Goal: Entertainment & Leisure: Browse casually

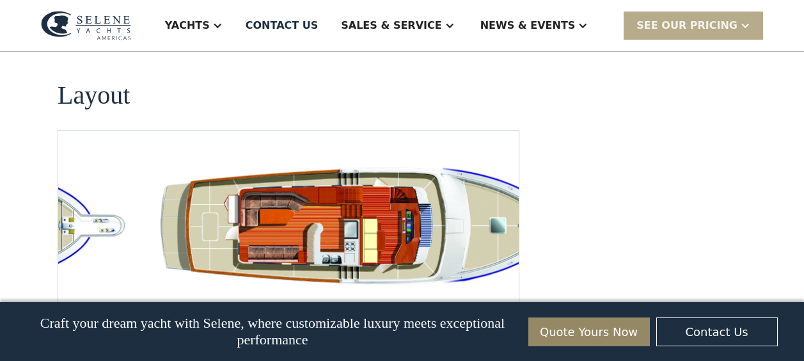
scroll to position [2450, 0]
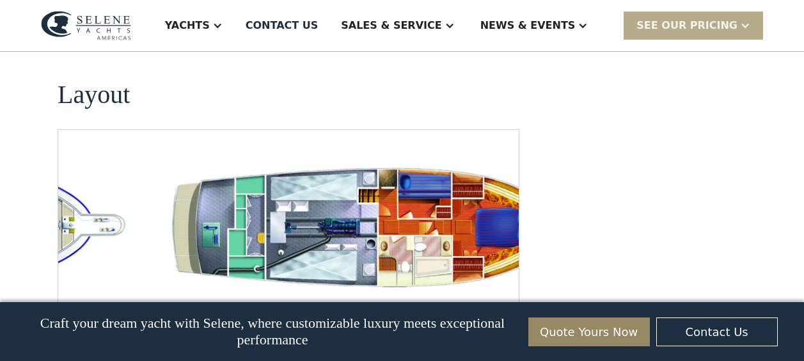
click at [453, 295] on img "Previous slide" at bounding box center [462, 310] width 31 height 31
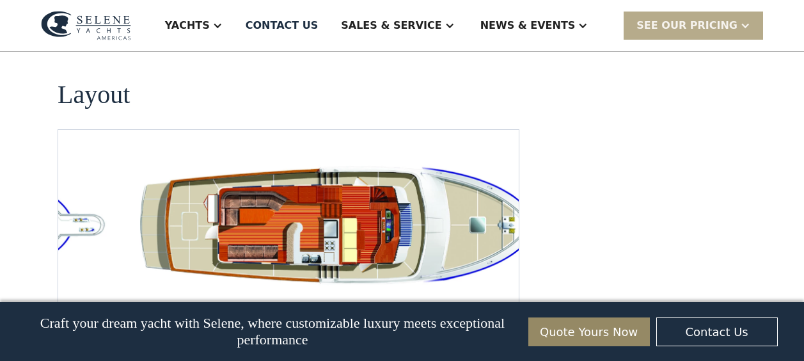
click at [453, 295] on img "Previous slide" at bounding box center [462, 310] width 31 height 31
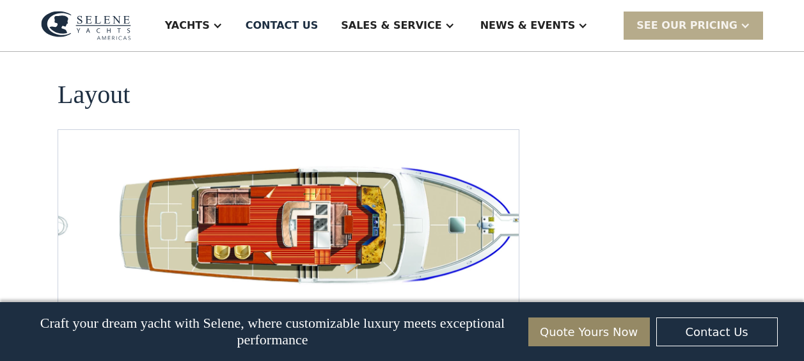
click at [453, 295] on img "Previous slide" at bounding box center [462, 310] width 31 height 31
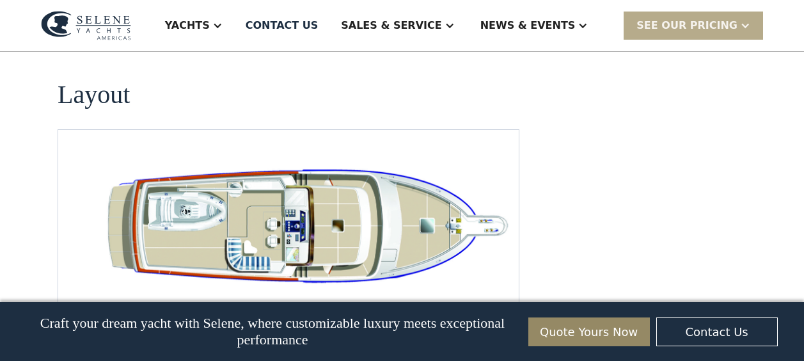
click at [453, 295] on img "Previous slide" at bounding box center [462, 310] width 31 height 31
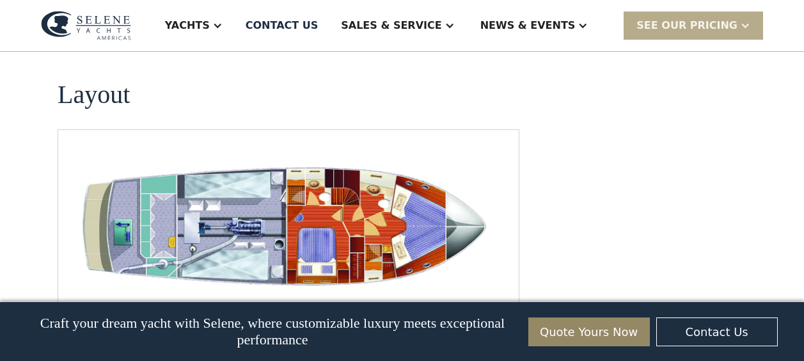
click at [492, 295] on img "Next slide" at bounding box center [498, 310] width 31 height 31
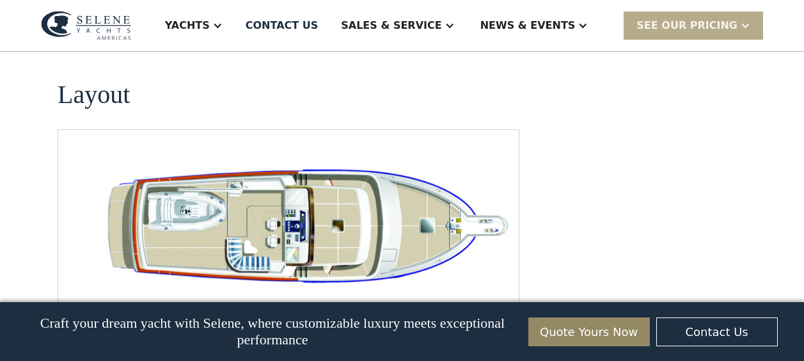
click at [492, 295] on img "Next slide" at bounding box center [498, 310] width 31 height 31
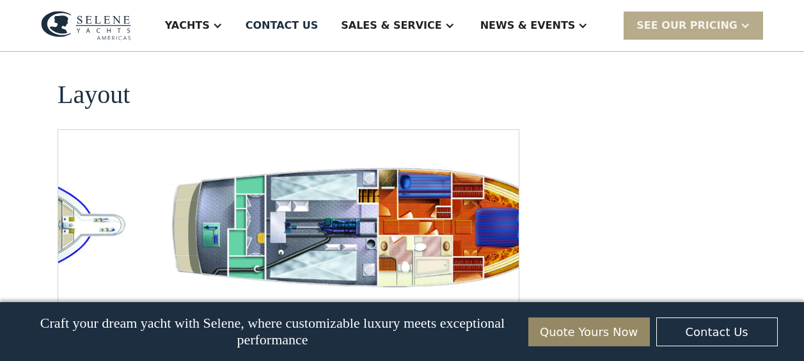
click at [460, 295] on img "Previous slide" at bounding box center [462, 310] width 31 height 31
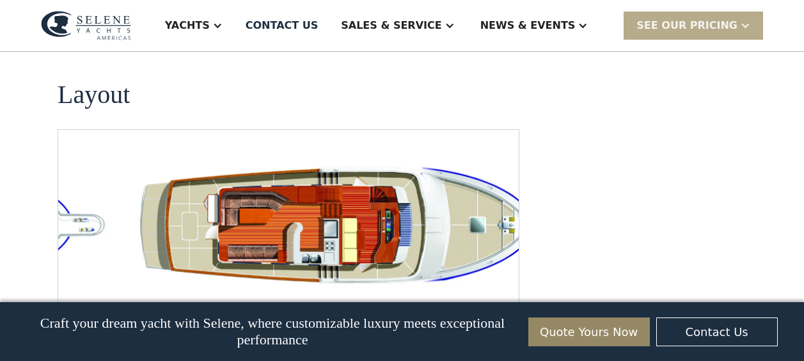
click at [460, 295] on img "Previous slide" at bounding box center [462, 310] width 31 height 31
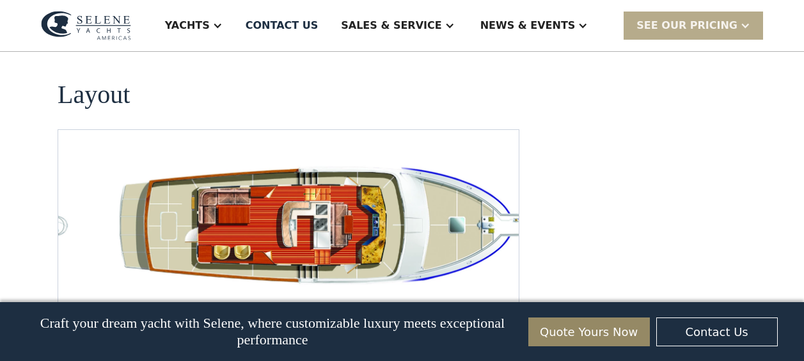
click at [500, 295] on img "Next slide" at bounding box center [498, 310] width 31 height 31
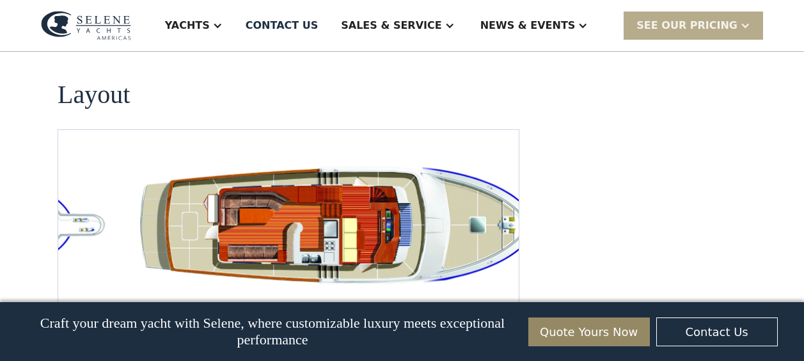
click at [500, 295] on img "Next slide" at bounding box center [498, 310] width 31 height 31
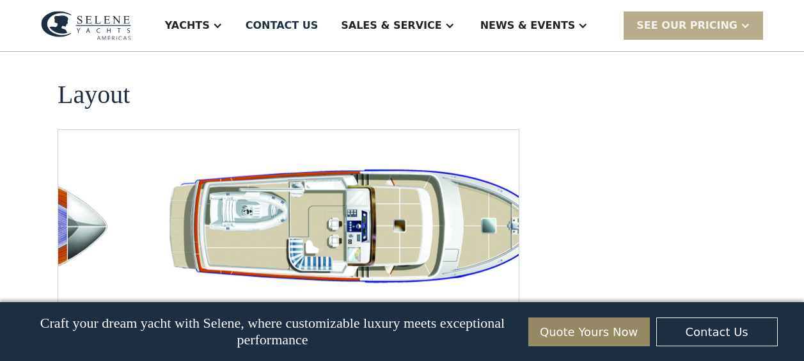
click at [463, 295] on img "Previous slide" at bounding box center [462, 310] width 31 height 31
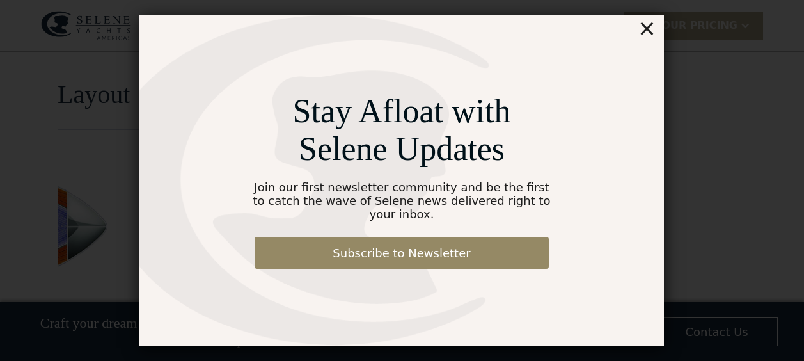
click at [642, 36] on div "×" at bounding box center [647, 28] width 19 height 26
